Goal: Transaction & Acquisition: Purchase product/service

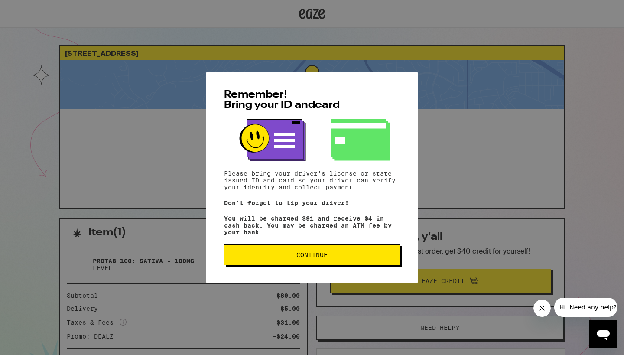
click at [310, 253] on button "Continue" at bounding box center [312, 254] width 176 height 21
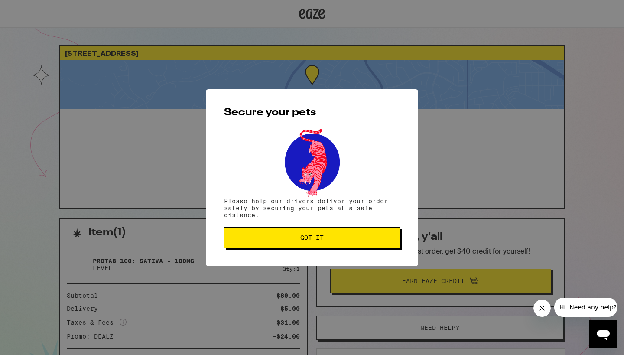
click at [312, 235] on span "Got it" at bounding box center [311, 237] width 23 height 6
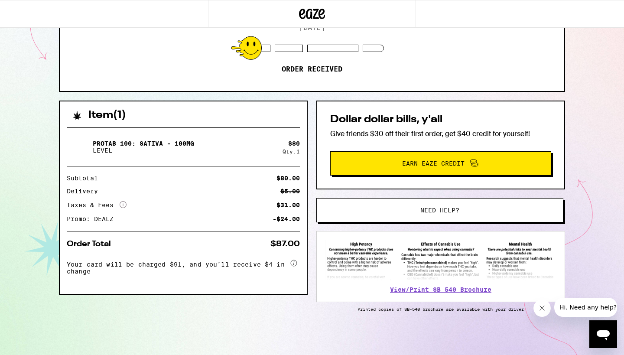
scroll to position [119, 0]
click at [443, 203] on button "Need help?" at bounding box center [439, 210] width 247 height 24
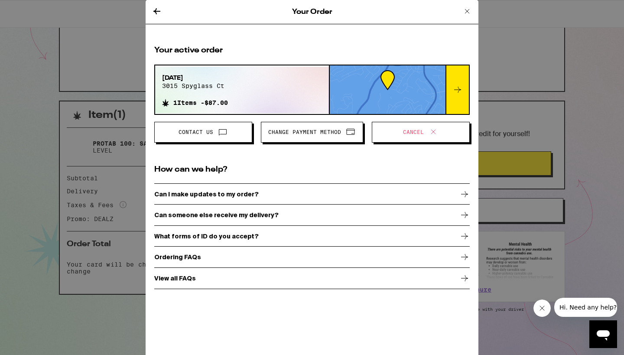
click at [413, 130] on span "Cancel" at bounding box center [413, 131] width 21 height 5
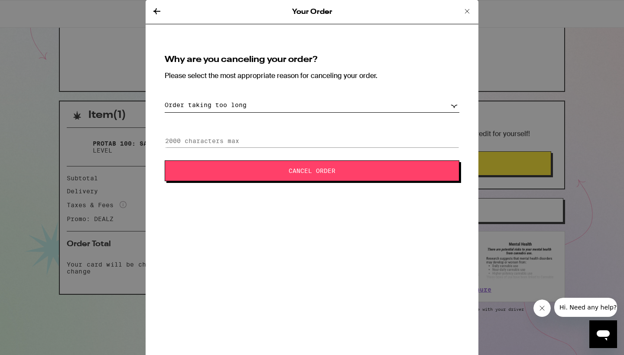
select select "other"
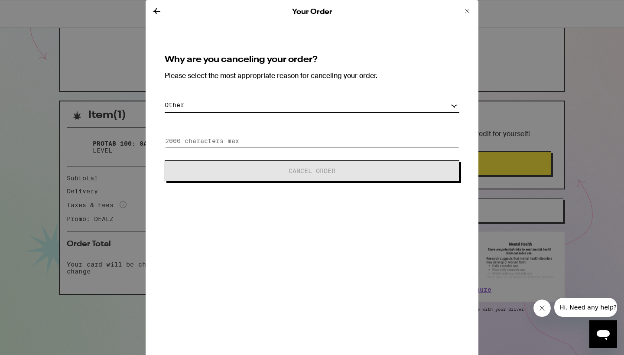
click at [179, 124] on div "Why are you canceling your order? Please select the most appropriate reason for…" at bounding box center [311, 118] width 315 height 146
click at [181, 142] on input at bounding box center [312, 140] width 294 height 13
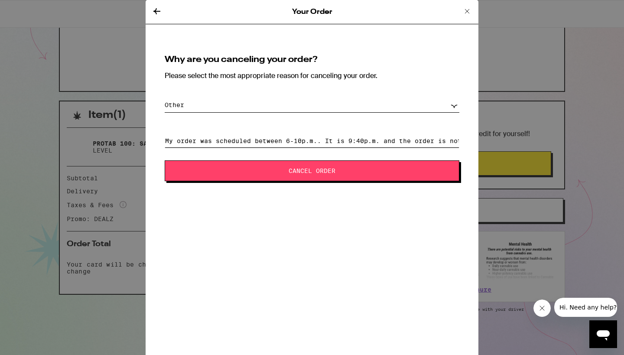
type input "My order was scheduled between 6-10p.m.. It is 9:40p.m. and the order is not ou…"
click at [297, 168] on span "Cancel Order" at bounding box center [311, 171] width 47 height 6
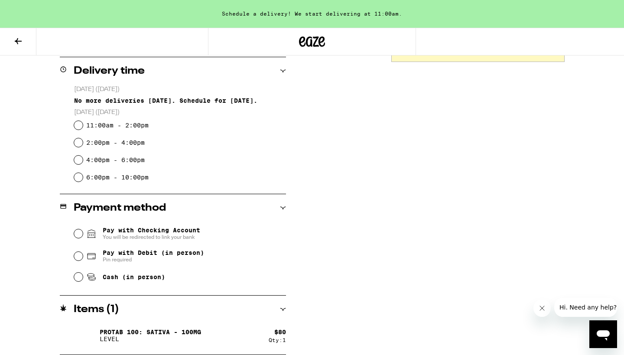
scroll to position [212, 0]
